Goal: Check status

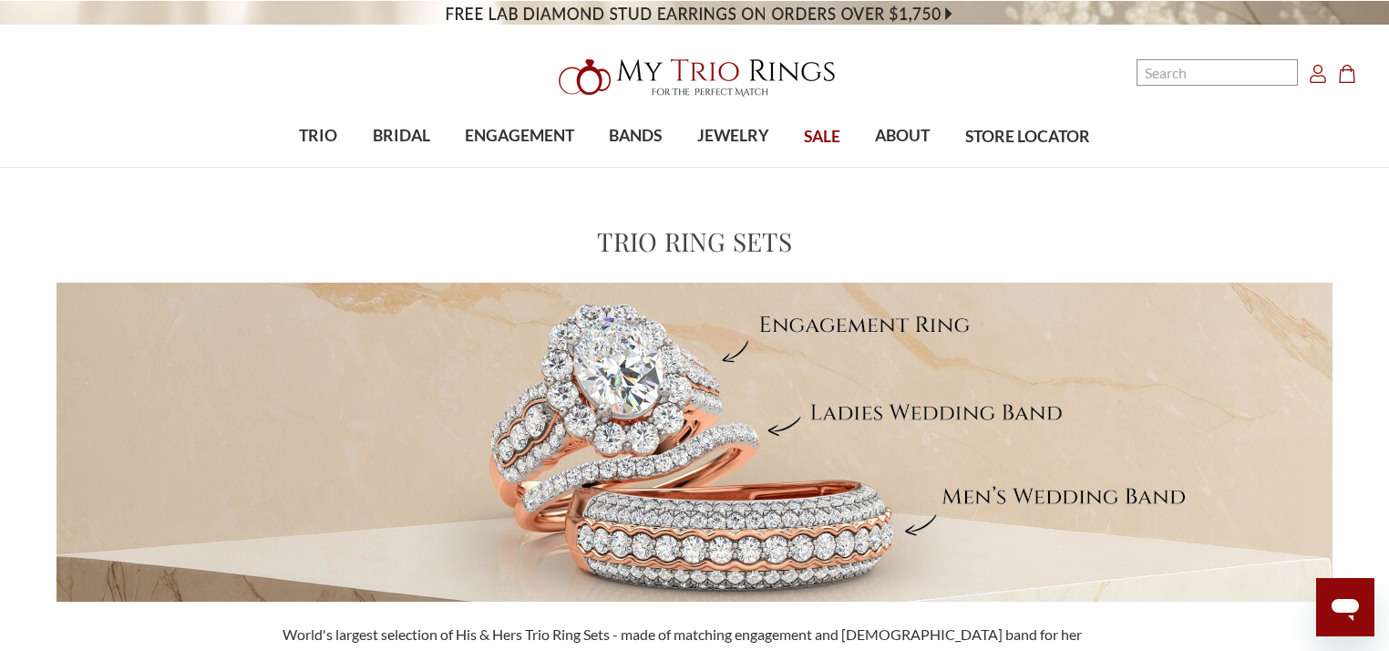
click at [1316, 77] on icon "Account Account" at bounding box center [1318, 74] width 18 height 18
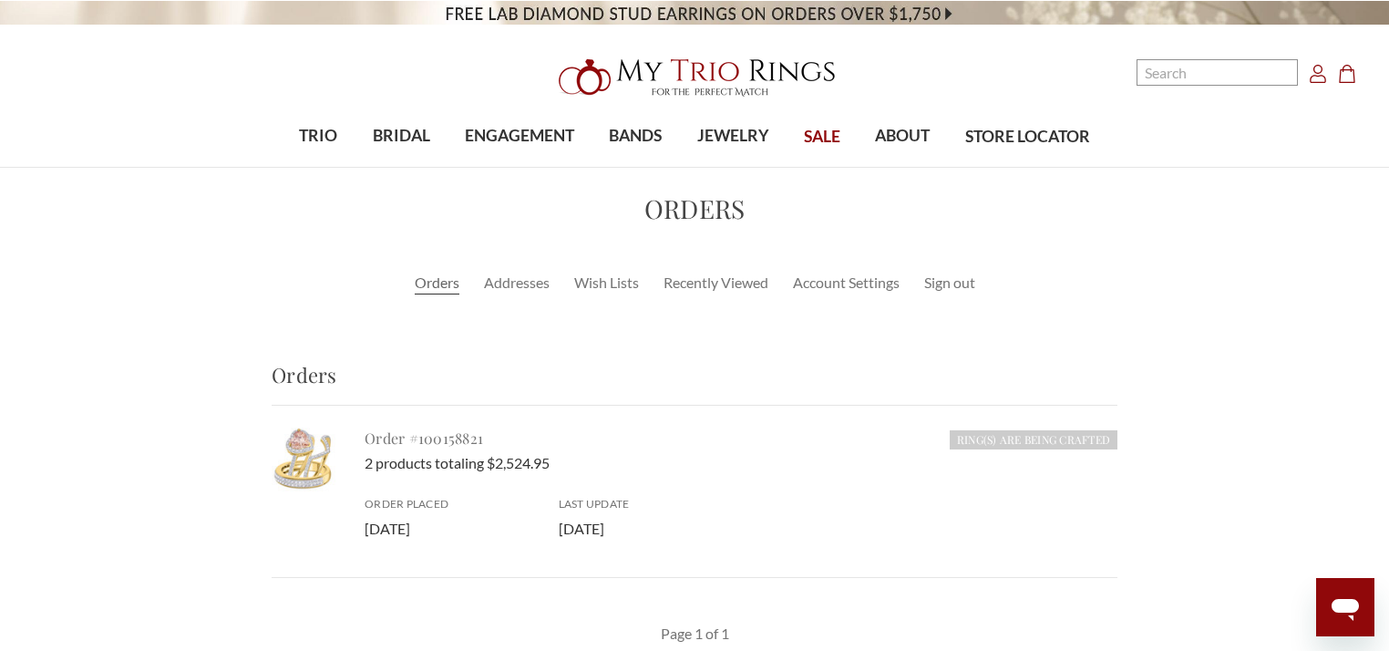
click at [438, 435] on link "Order #100158821" at bounding box center [424, 437] width 118 height 19
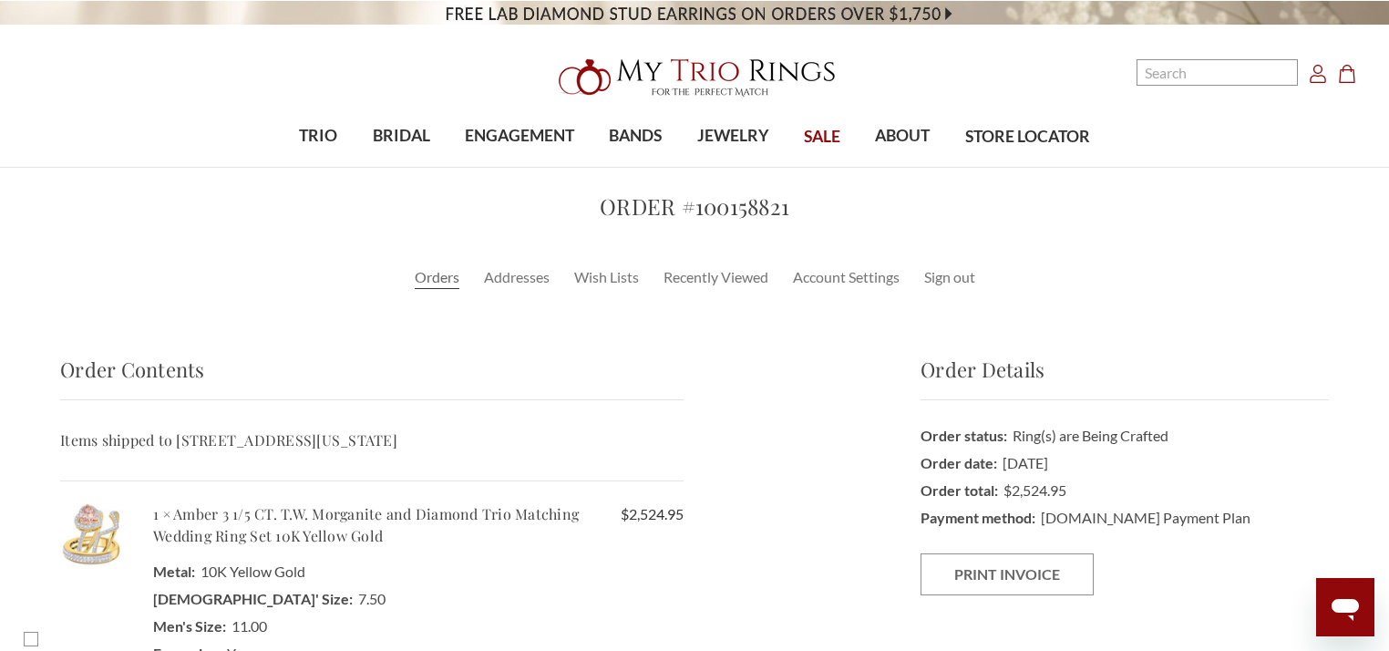
click at [430, 281] on link "Orders" at bounding box center [437, 277] width 45 height 22
